Goal: Task Accomplishment & Management: Manage account settings

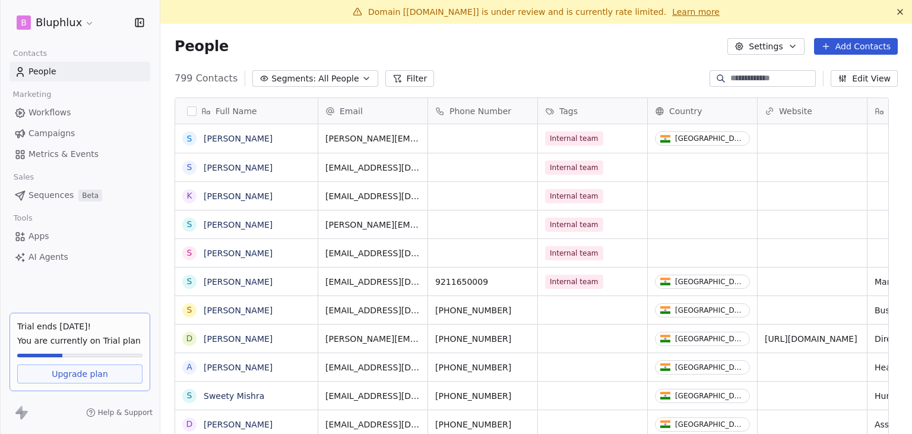
scroll to position [10, 10]
click at [67, 137] on span "Campaigns" at bounding box center [52, 133] width 46 height 12
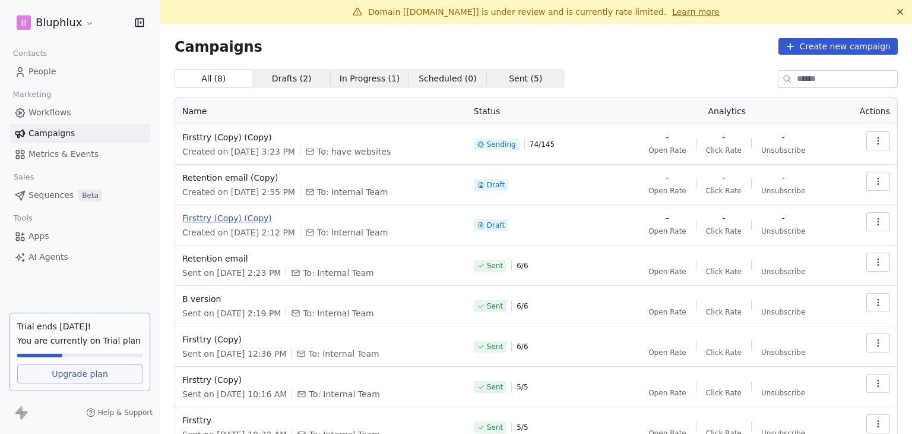
click at [228, 219] on span "Firsttry (Copy) (Copy)" at bounding box center [320, 218] width 277 height 12
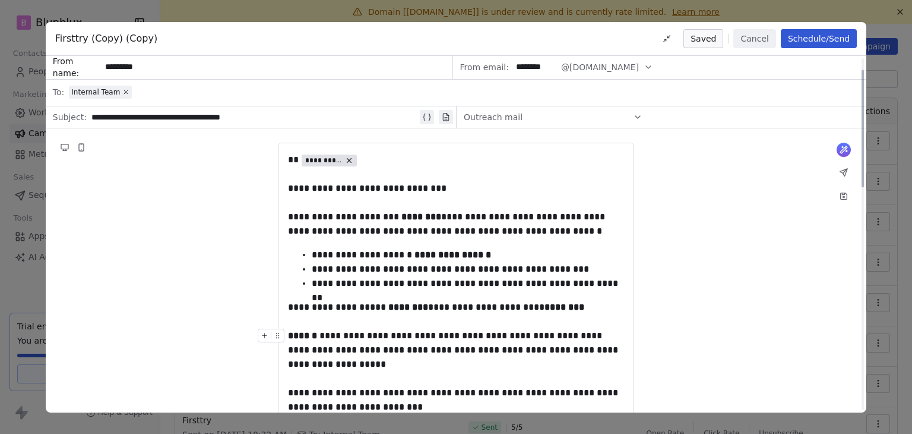
scroll to position [238, 0]
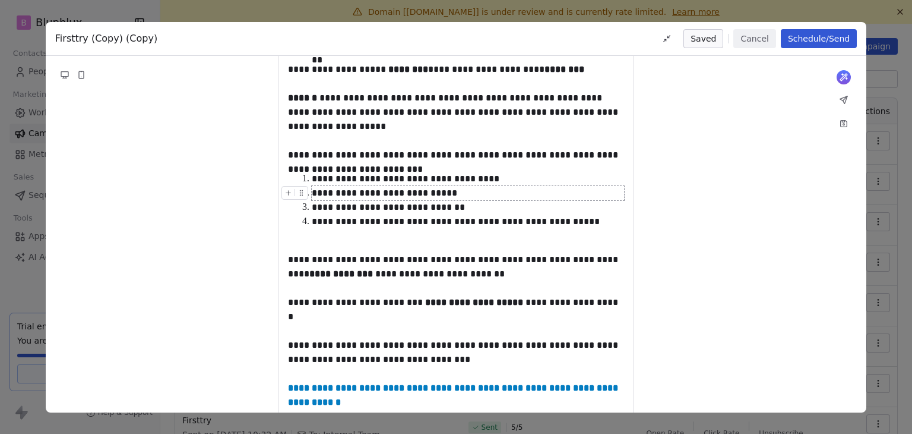
click at [752, 43] on button "Cancel" at bounding box center [755, 38] width 42 height 19
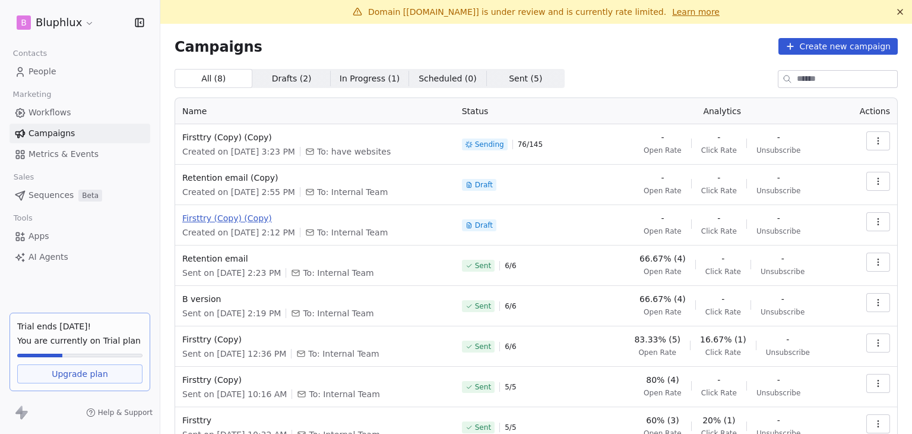
click at [223, 220] on span "Firsttry (Copy) (Copy)" at bounding box center [315, 218] width 266 height 12
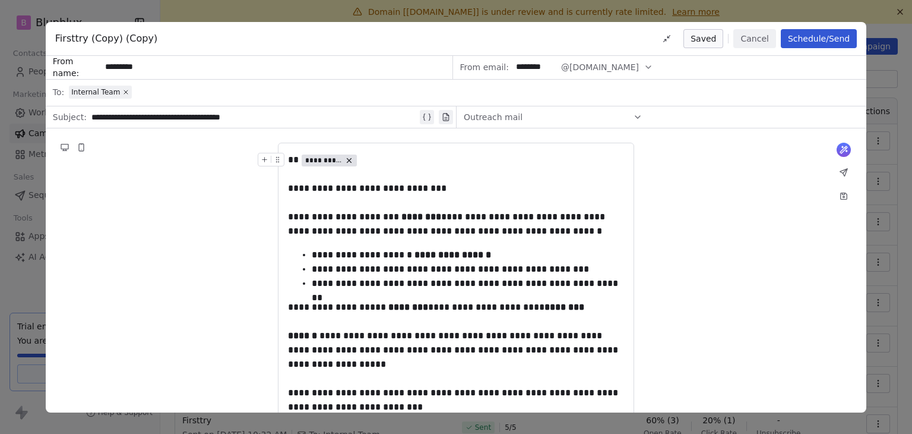
click at [759, 42] on button "Cancel" at bounding box center [755, 38] width 42 height 19
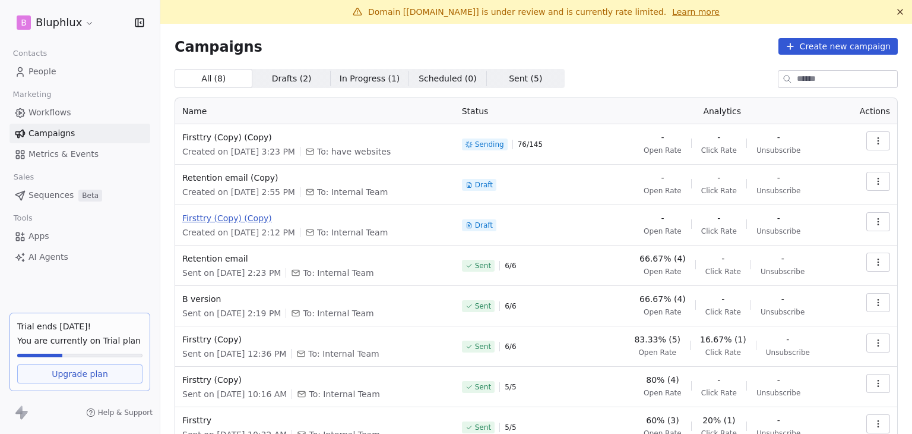
click at [225, 218] on span "Firsttry (Copy) (Copy)" at bounding box center [315, 218] width 266 height 12
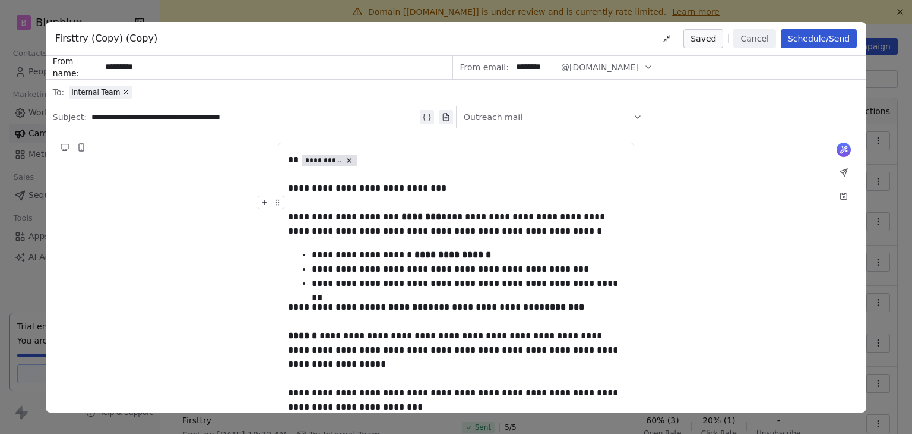
click at [532, 17] on div "**********" at bounding box center [456, 217] width 912 height 434
click at [323, 8] on div "**********" at bounding box center [456, 217] width 912 height 434
click at [748, 40] on button "Cancel" at bounding box center [755, 38] width 42 height 19
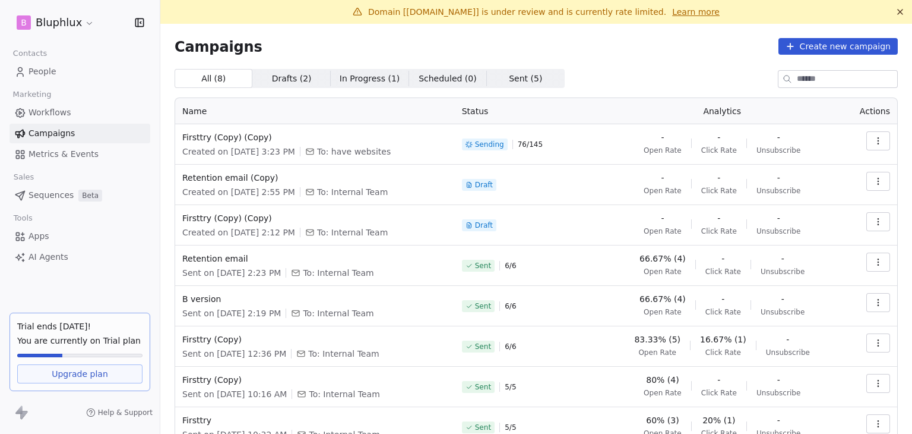
click at [294, 81] on span "Drafts ( 2 )" at bounding box center [292, 78] width 40 height 12
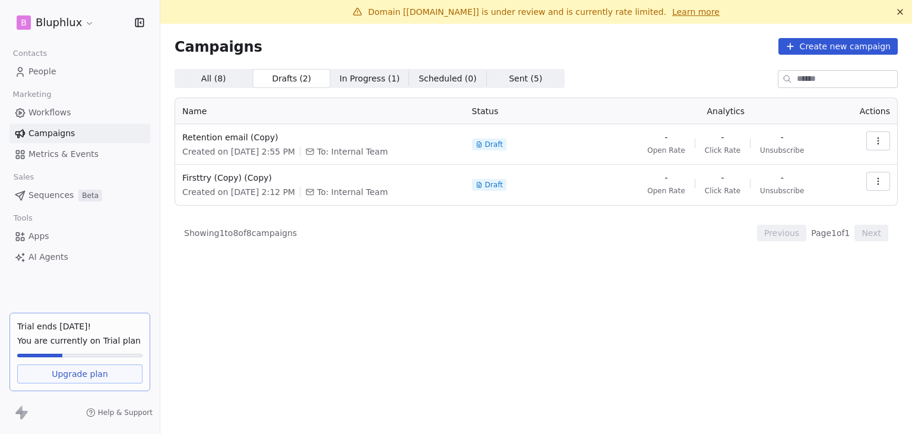
click at [226, 77] on span "All ( 8 ) All ( 8 )" at bounding box center [214, 78] width 78 height 19
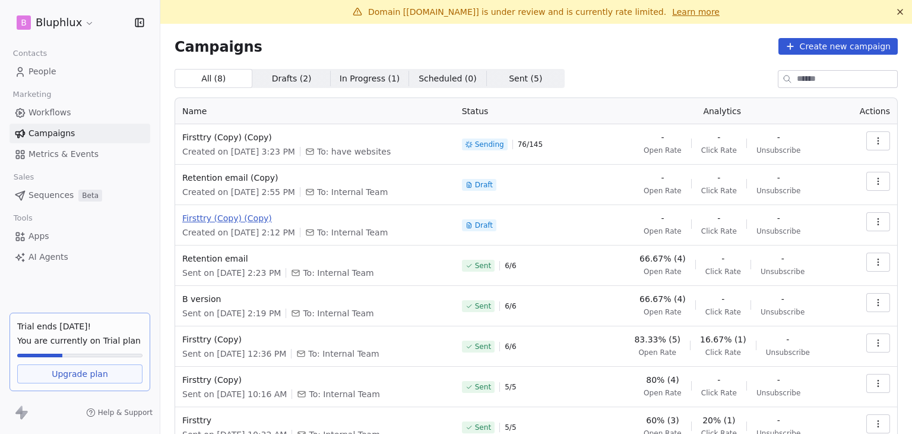
click at [235, 223] on span "Firsttry (Copy) (Copy)" at bounding box center [315, 218] width 266 height 12
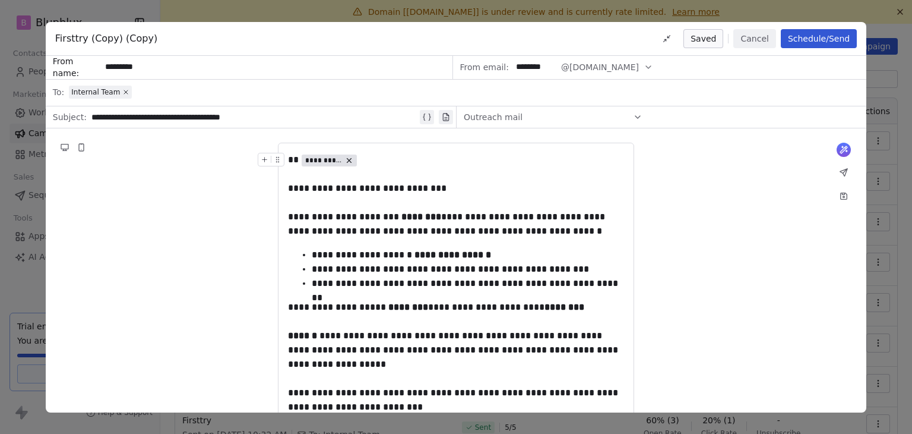
click at [754, 35] on button "Cancel" at bounding box center [755, 38] width 42 height 19
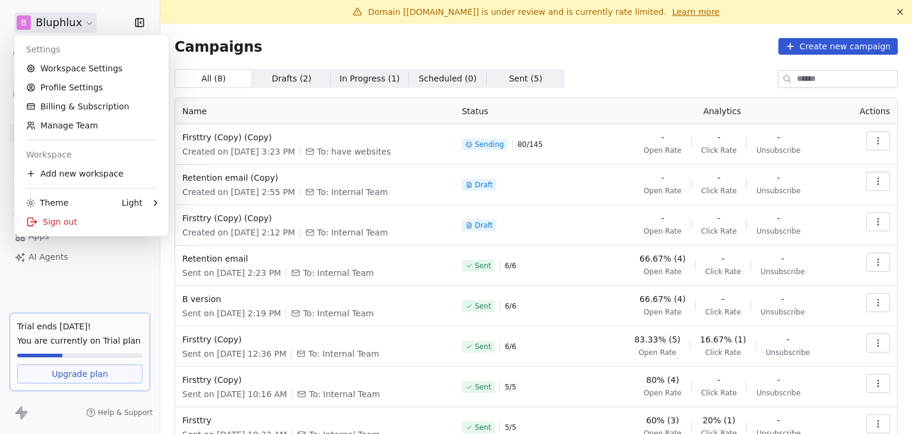
click at [52, 23] on html "B Bluphlux Contacts People Marketing Workflows Campaigns Metrics & Events Sales…" at bounding box center [456, 217] width 912 height 434
click at [56, 225] on div "Sign out" at bounding box center [91, 221] width 145 height 19
